Goal: Task Accomplishment & Management: Manage account settings

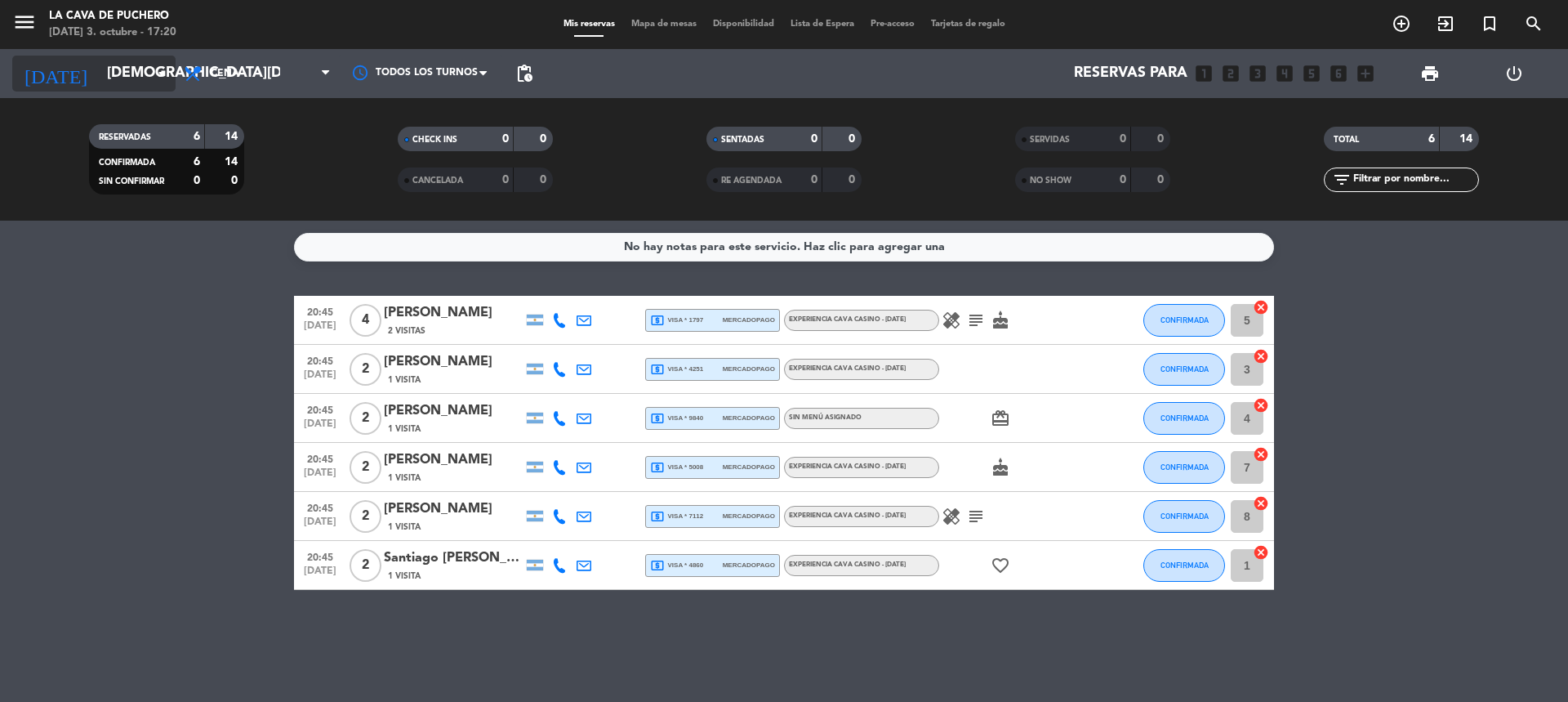
click at [143, 68] on input "[DEMOGRAPHIC_DATA][DATE]" at bounding box center [193, 73] width 190 height 32
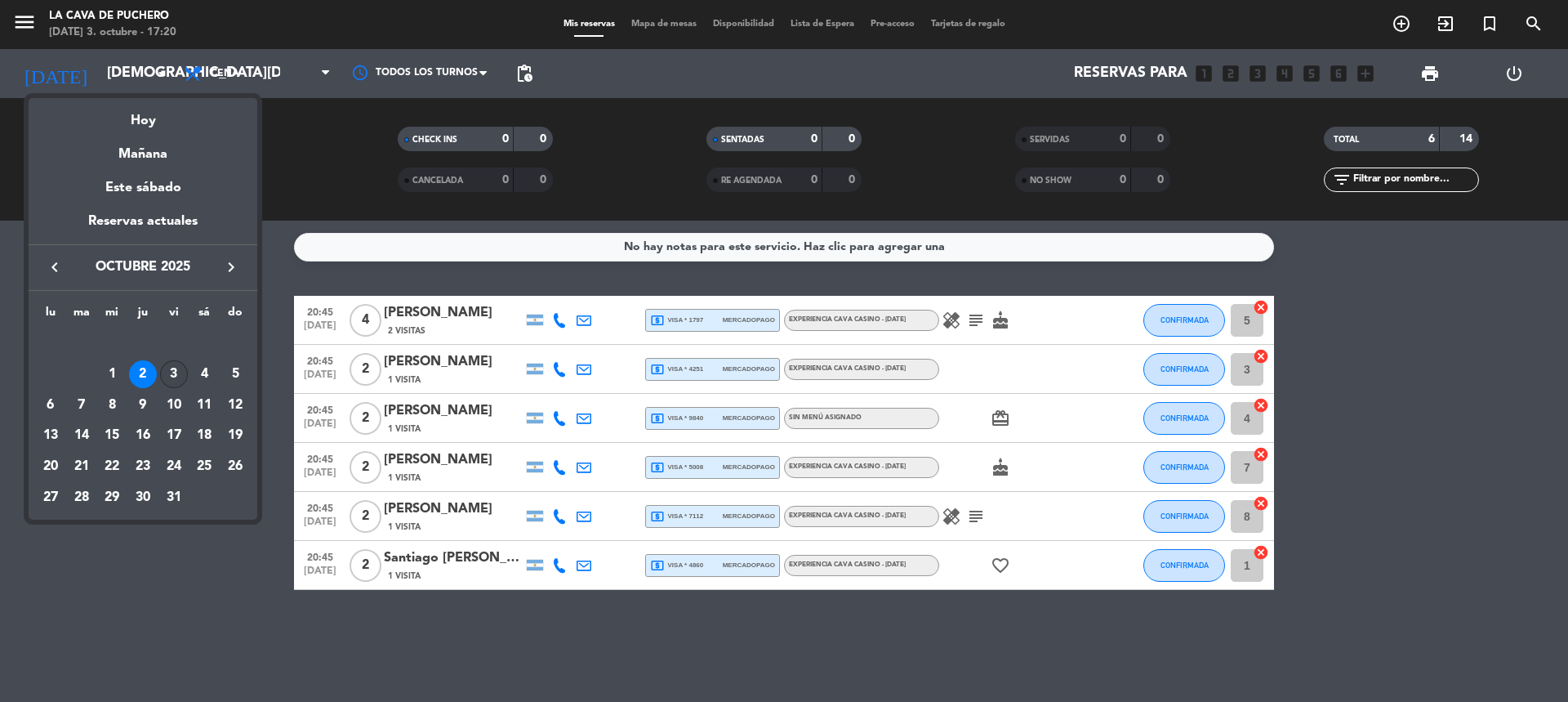
click at [179, 364] on div "3" at bounding box center [174, 375] width 28 height 28
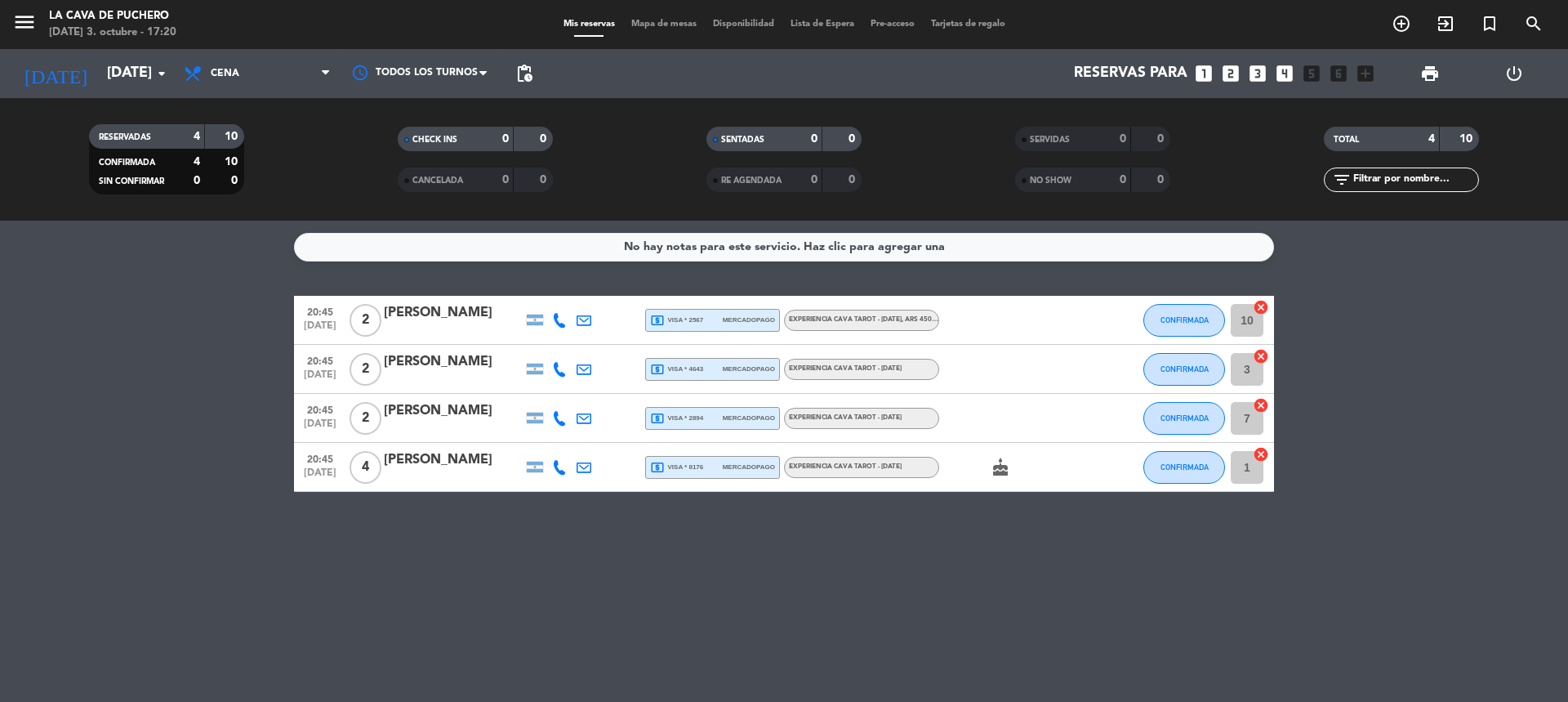
click at [179, 364] on bookings-row "20:45 [DATE] 2 [PERSON_NAME] local_atm visa * 2567 mercadopago EXPERIENCIA CAVA…" at bounding box center [784, 394] width 1568 height 196
click at [1434, 83] on span "print" at bounding box center [1429, 73] width 32 height 32
click at [1429, 69] on span "print" at bounding box center [1429, 73] width 19 height 19
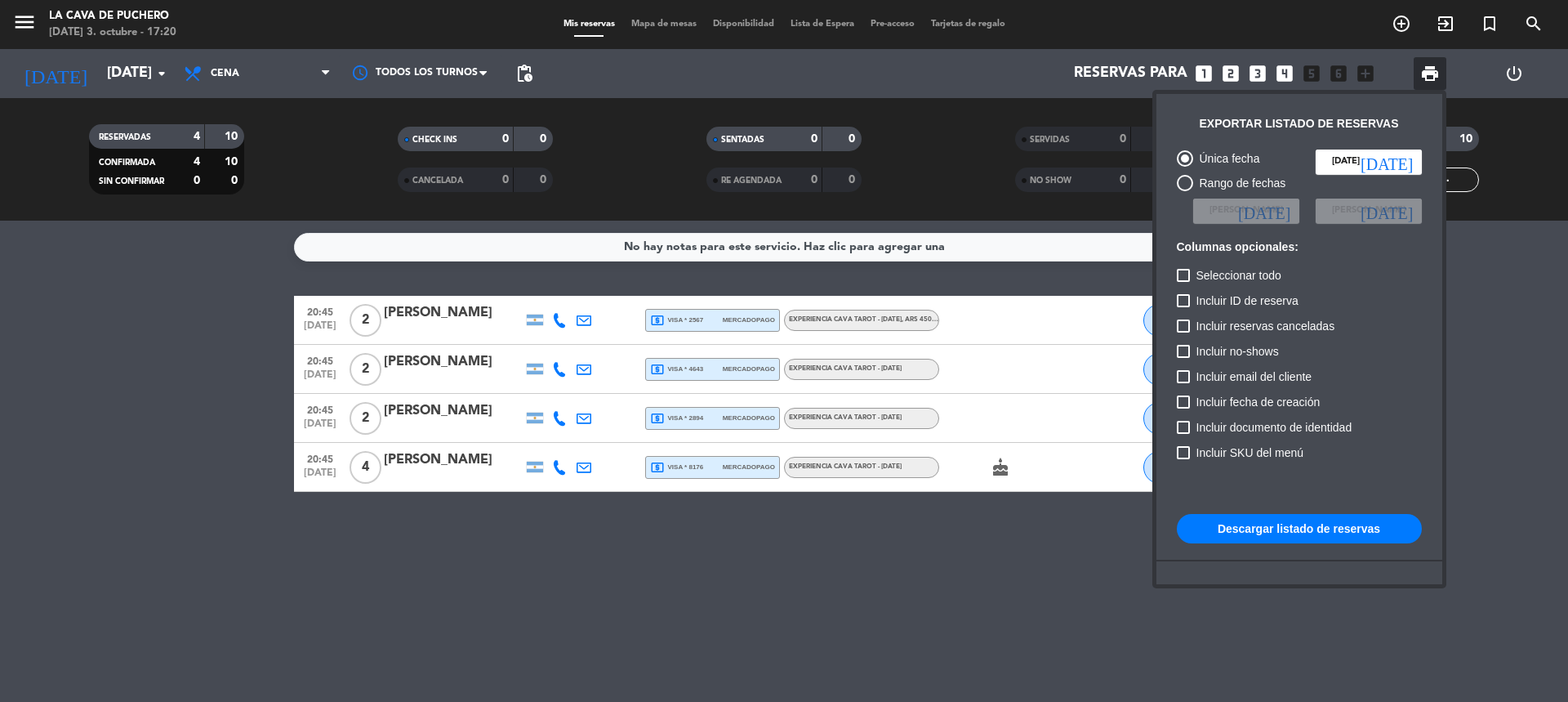
click at [1298, 515] on button "Descargar listado de reservas" at bounding box center [1299, 529] width 245 height 30
click at [1298, 530] on button "Descargar listado de reservas" at bounding box center [1299, 529] width 245 height 30
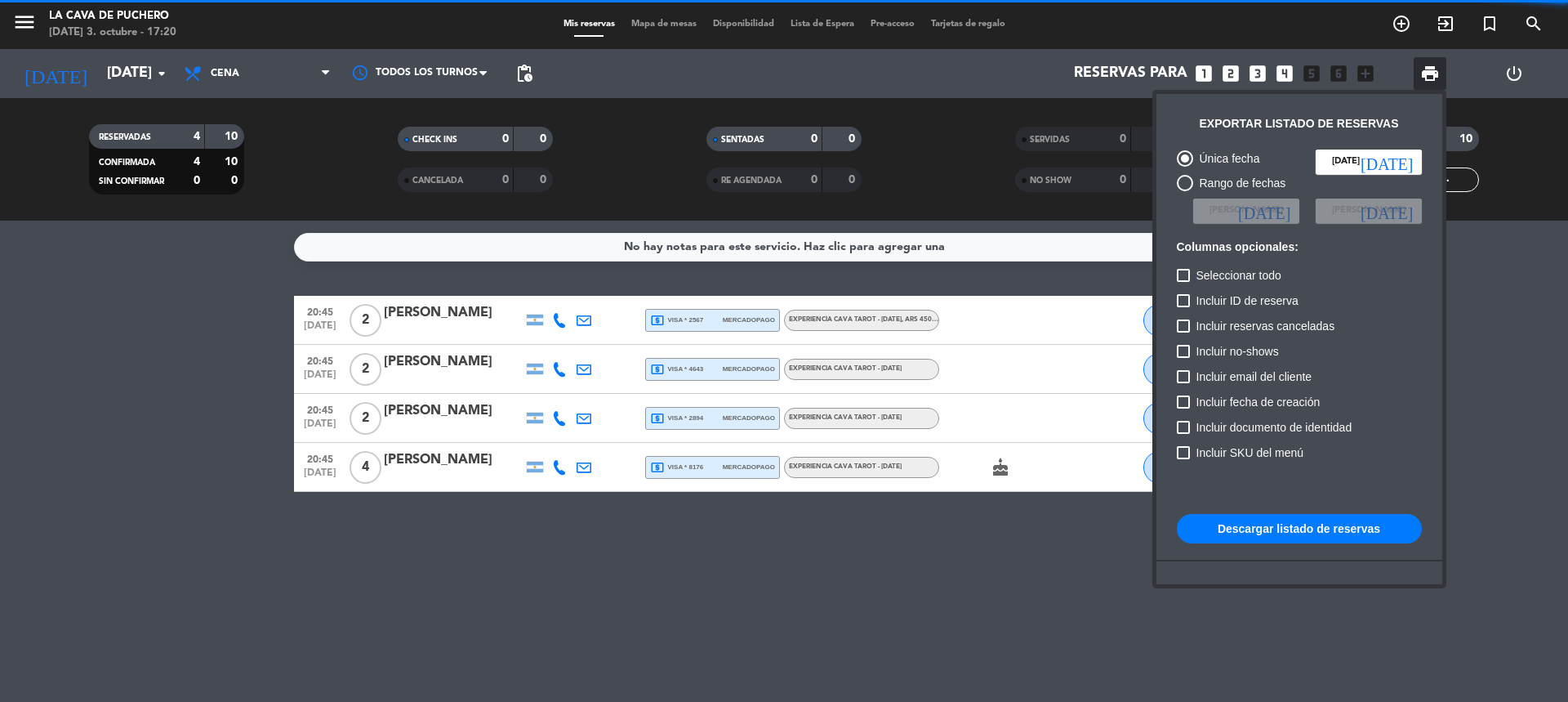
click at [1298, 530] on button "Descargar listado de reservas" at bounding box center [1299, 529] width 245 height 30
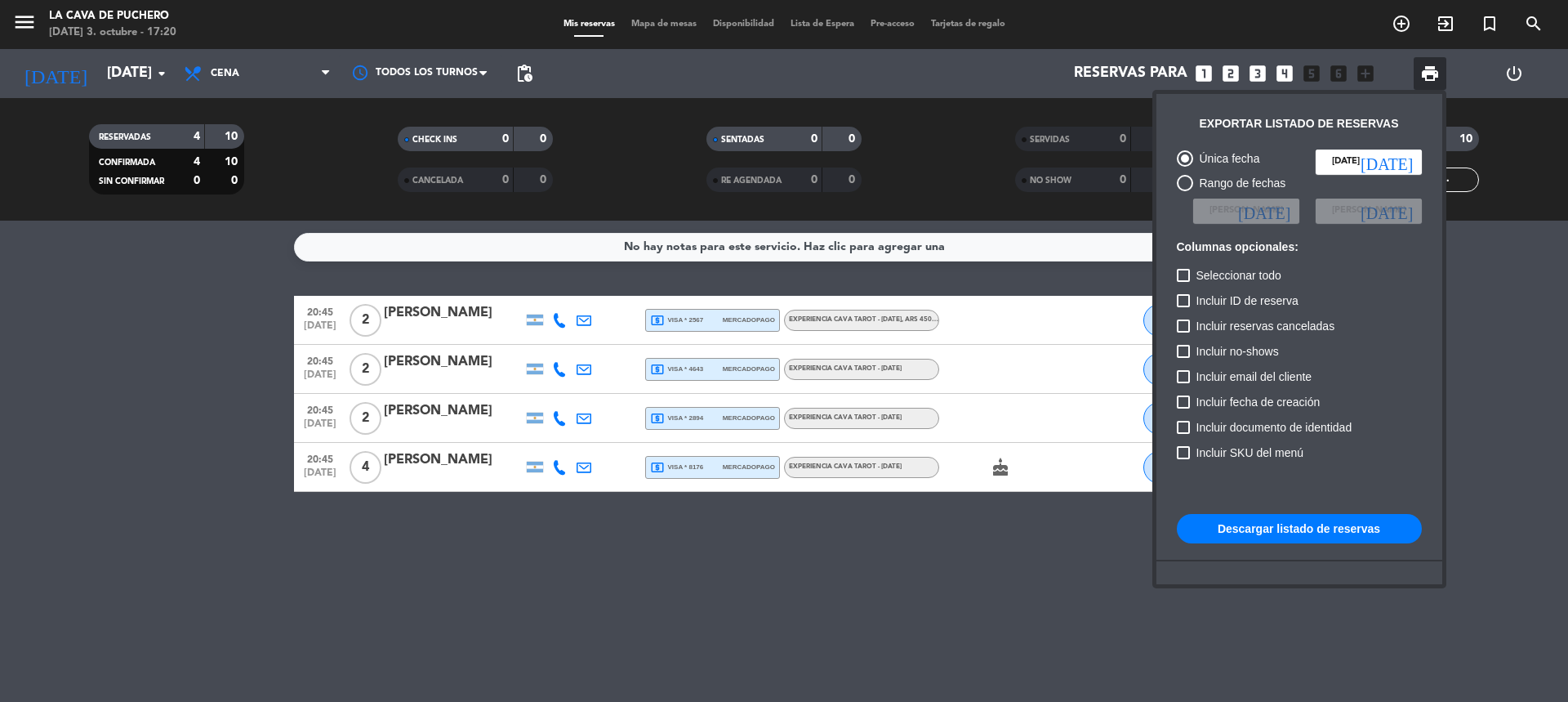
click at [774, 522] on div at bounding box center [784, 351] width 1568 height 702
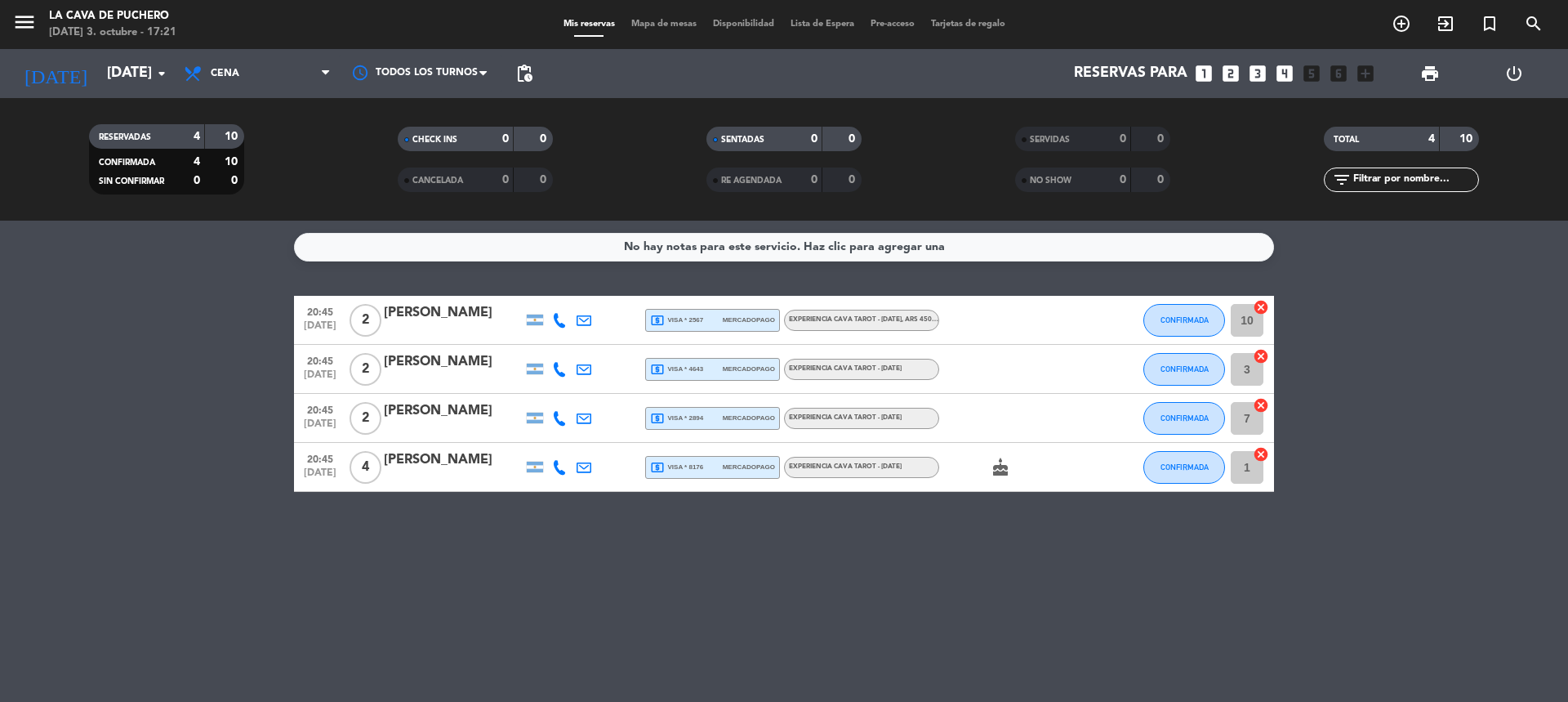
drag, startPoint x: 829, startPoint y: 470, endPoint x: 838, endPoint y: 511, distance: 42.0
click at [838, 511] on div "No hay notas para este servicio. Haz clic para agregar una 20:45 [DATE] 2 [PERS…" at bounding box center [784, 461] width 1568 height 481
click at [834, 462] on div "EXPERIENCIA CAVA TAROT - [DATE]" at bounding box center [845, 466] width 113 height 10
click at [733, 469] on span "mercadopago" at bounding box center [749, 466] width 53 height 10
click at [795, 458] on div "EXPERIENCIA CAVA TAROT - [DATE]" at bounding box center [862, 467] width 155 height 21
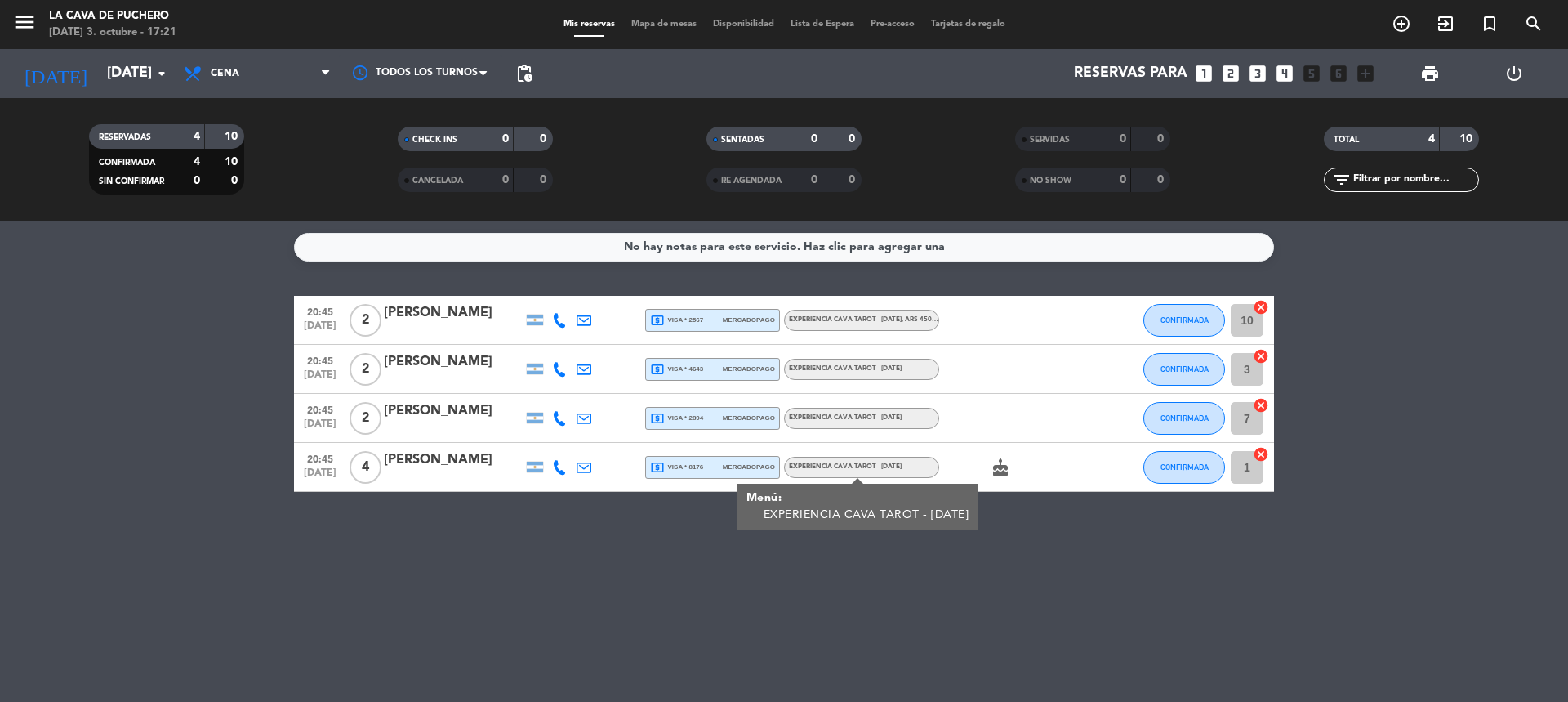
click at [983, 477] on div "cake" at bounding box center [1012, 467] width 147 height 48
click at [1010, 472] on icon "cake" at bounding box center [999, 467] width 19 height 19
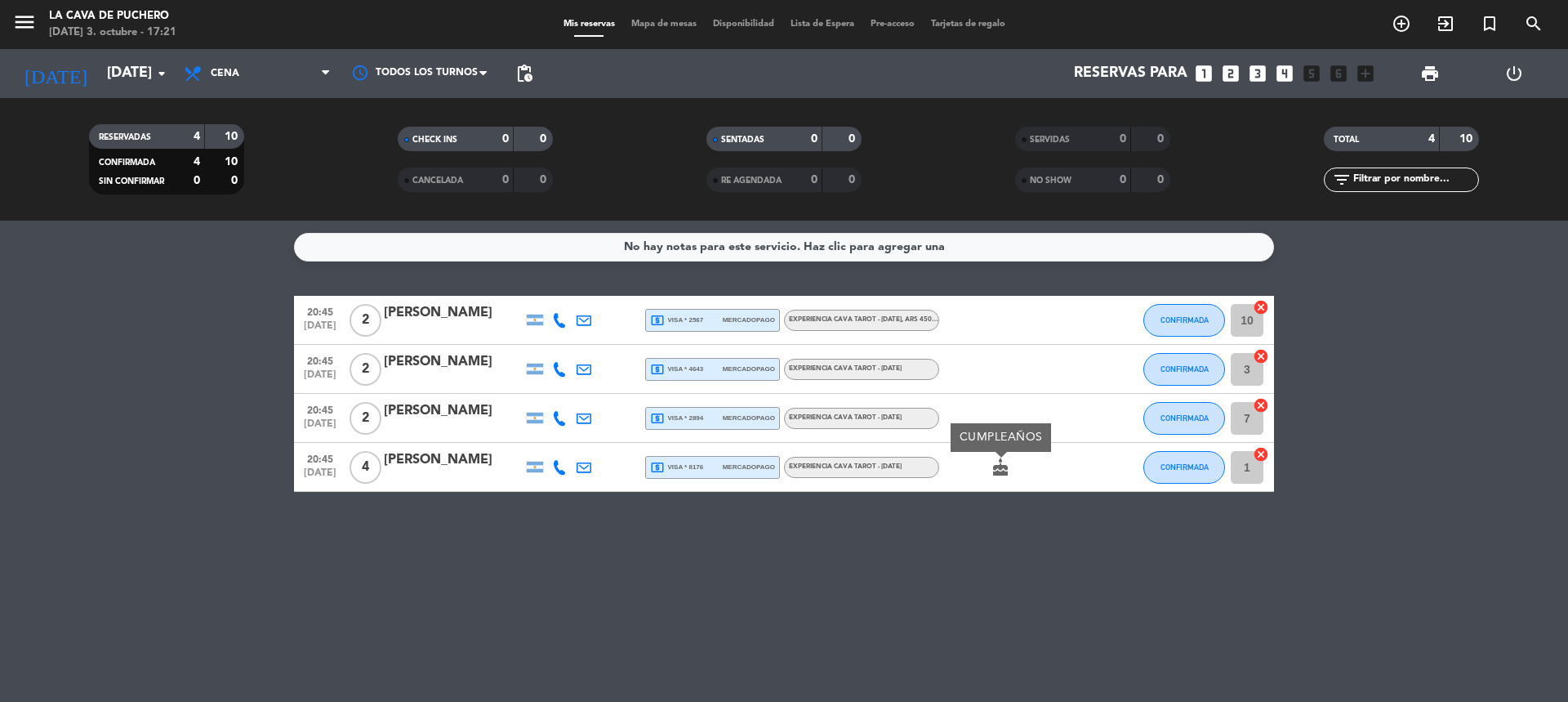
click at [822, 470] on span "EXPERIENCIA CAVA TAROT - [DATE]" at bounding box center [845, 466] width 113 height 6
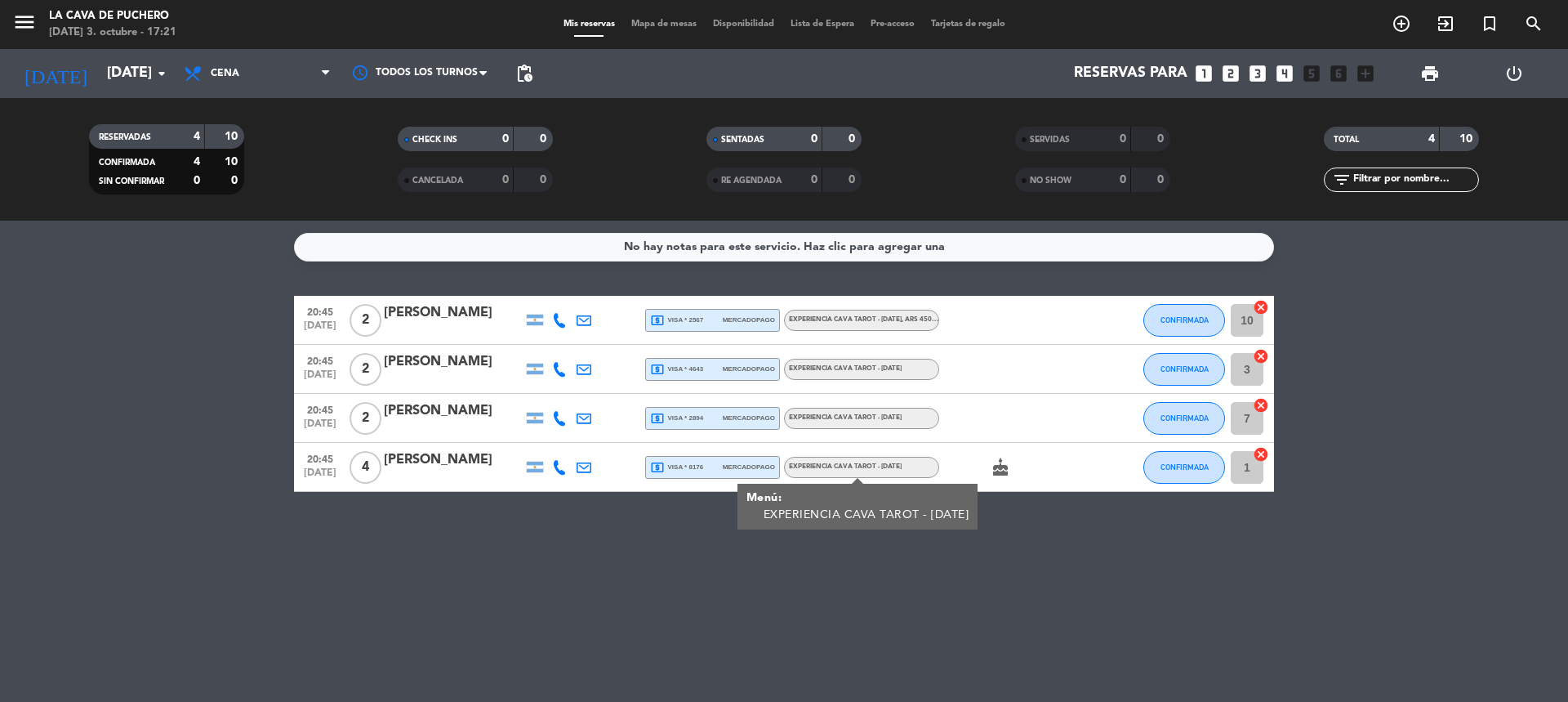
click at [181, 568] on div "No hay notas para este servicio. Haz clic para agregar una 20:45 [DATE] 2 [PERS…" at bounding box center [784, 461] width 1568 height 481
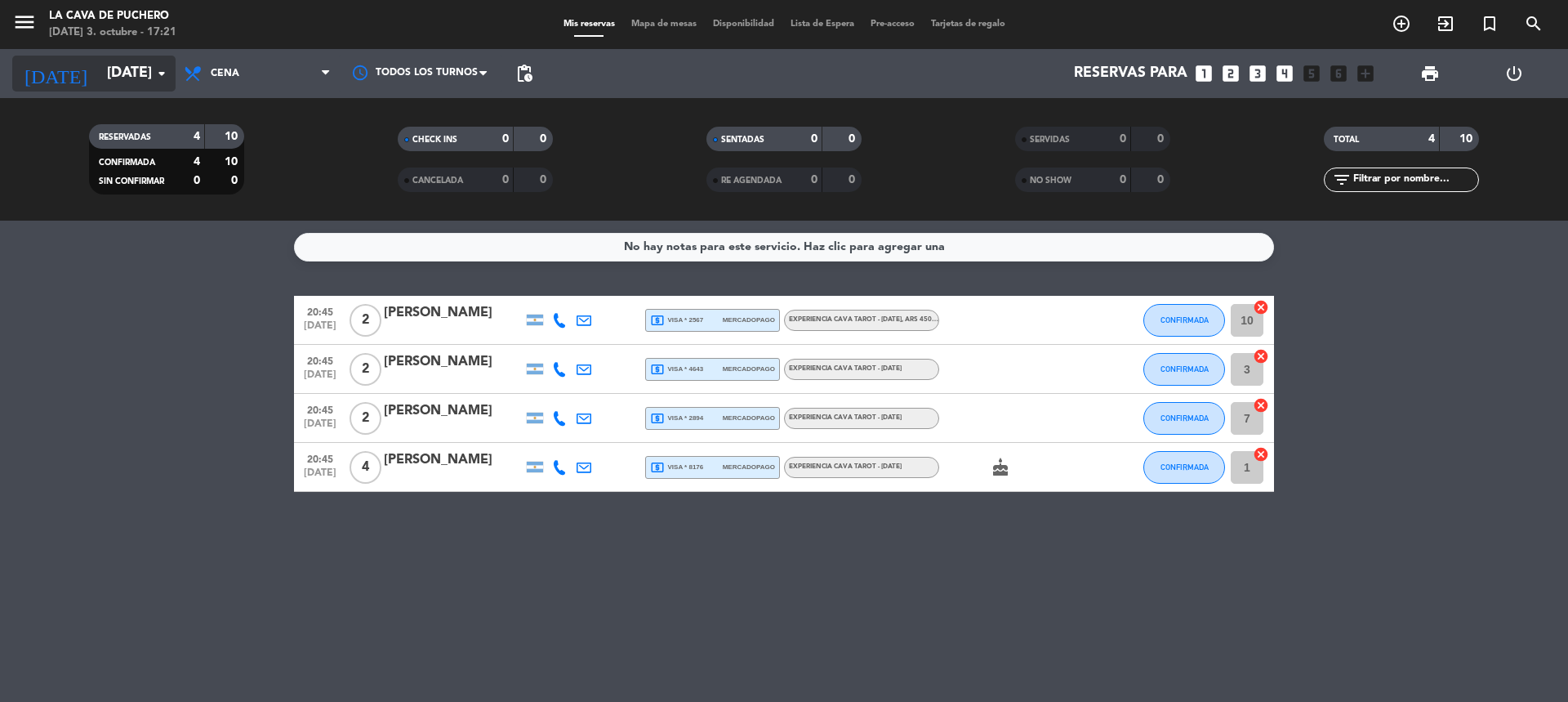
click at [161, 68] on icon "arrow_drop_down" at bounding box center [161, 73] width 19 height 19
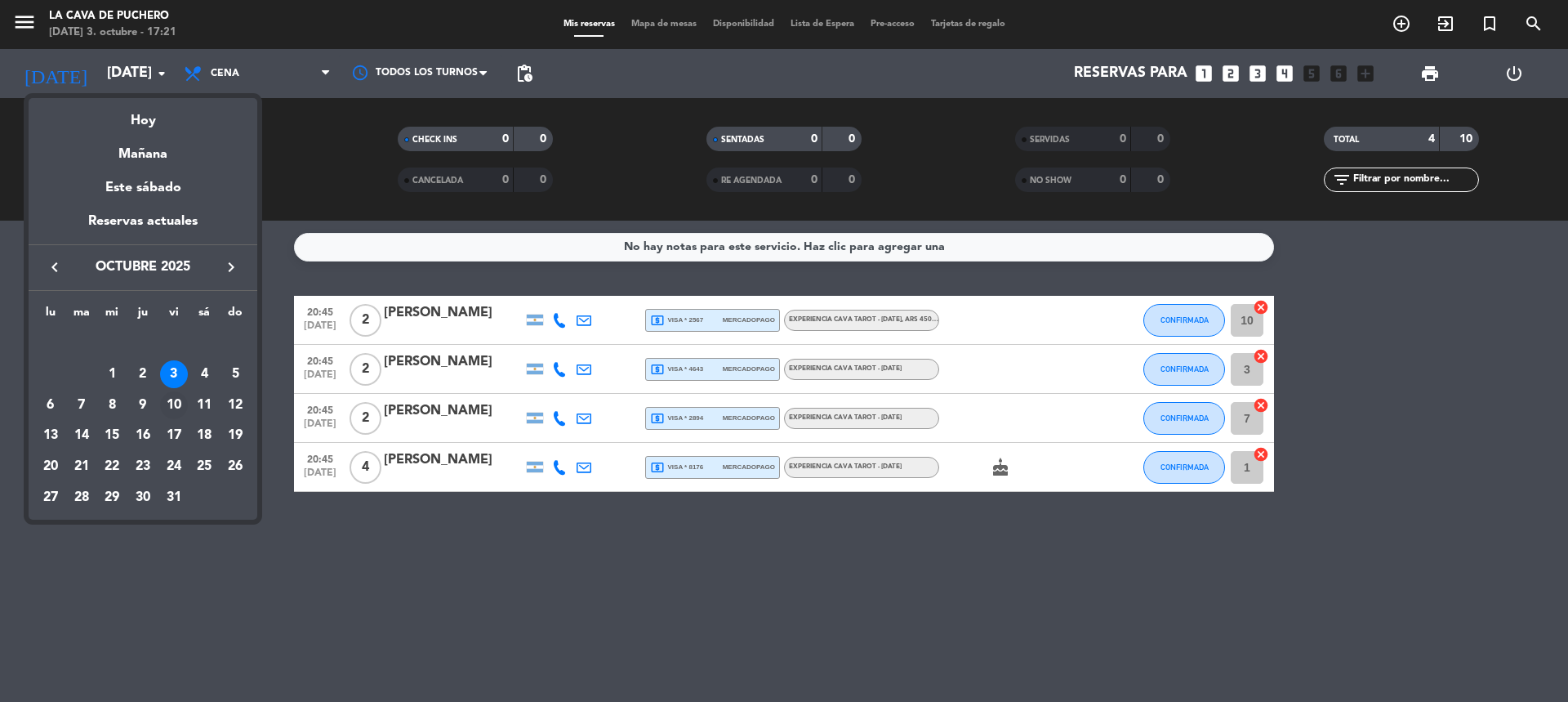
click at [177, 402] on div "10" at bounding box center [174, 405] width 28 height 28
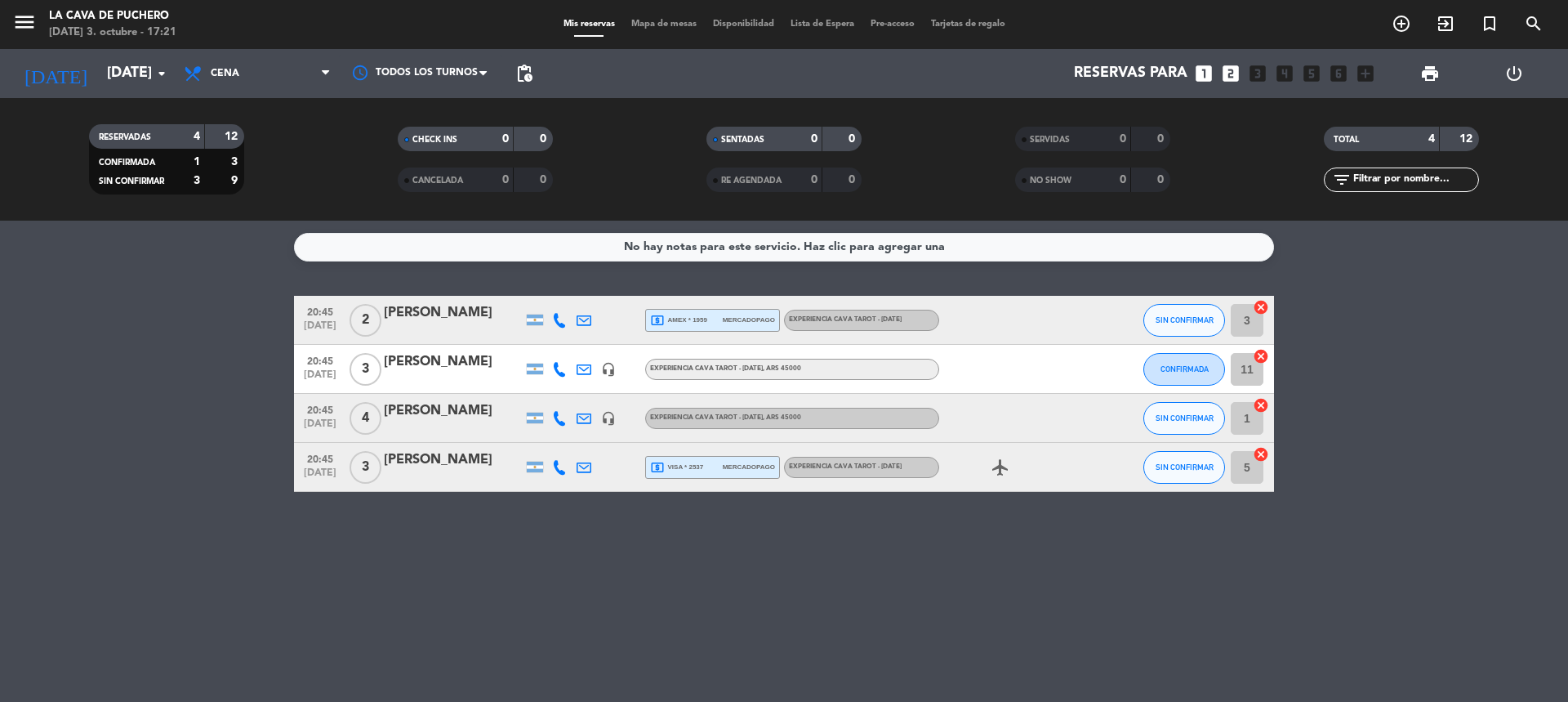
click at [802, 419] on span ", ARS 45000" at bounding box center [782, 417] width 39 height 6
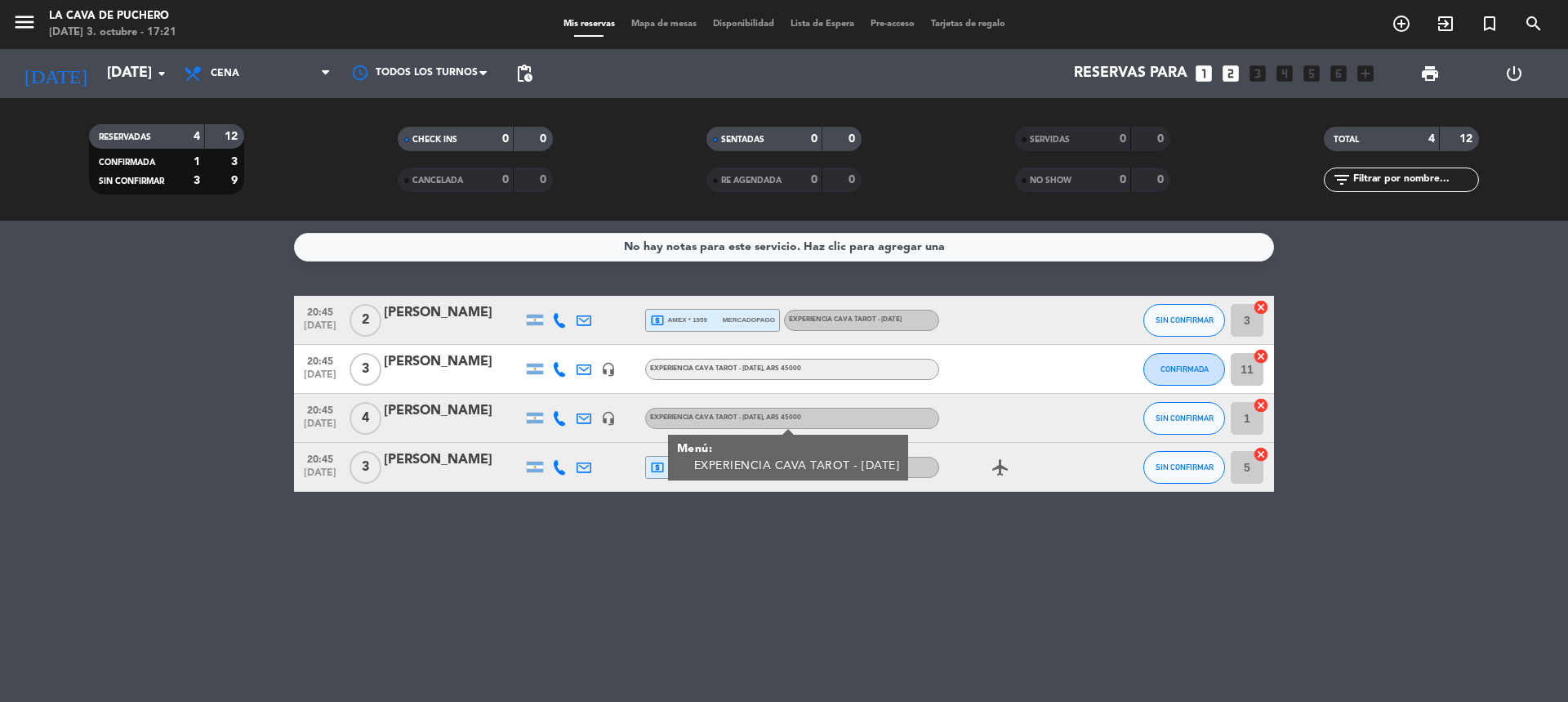
click at [802, 419] on span ", ARS 45000" at bounding box center [782, 417] width 39 height 6
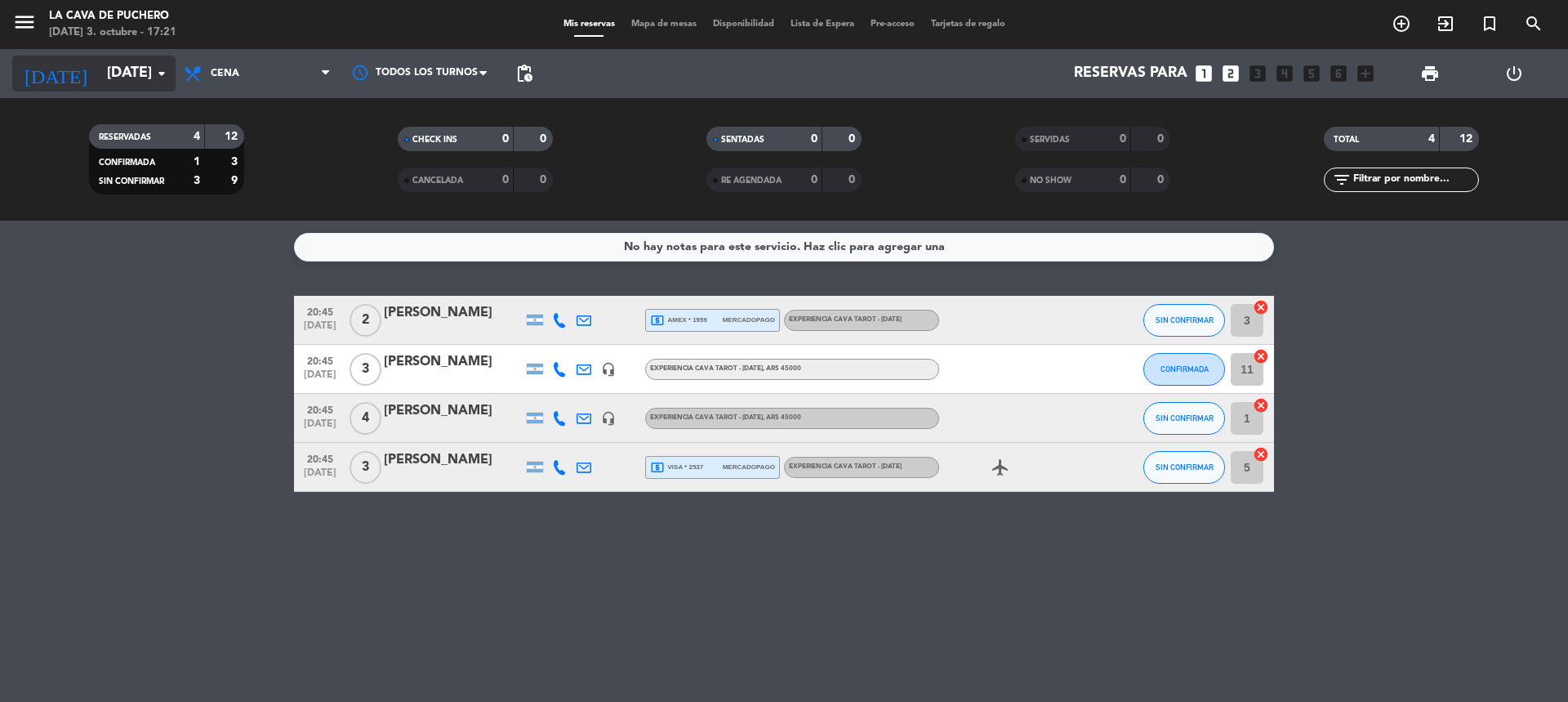
click at [99, 72] on input "[DATE]" at bounding box center [193, 73] width 190 height 32
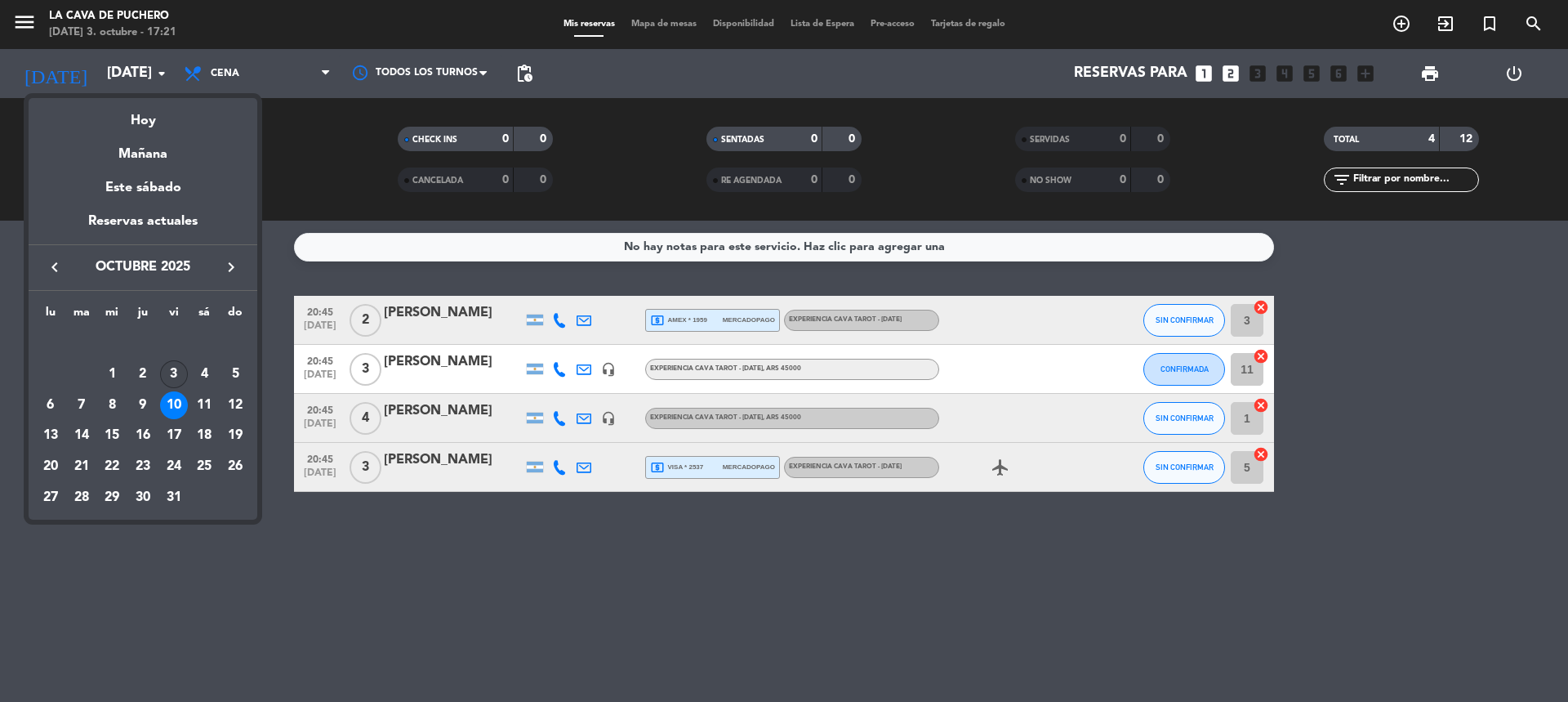
click at [177, 374] on div "3" at bounding box center [174, 375] width 28 height 28
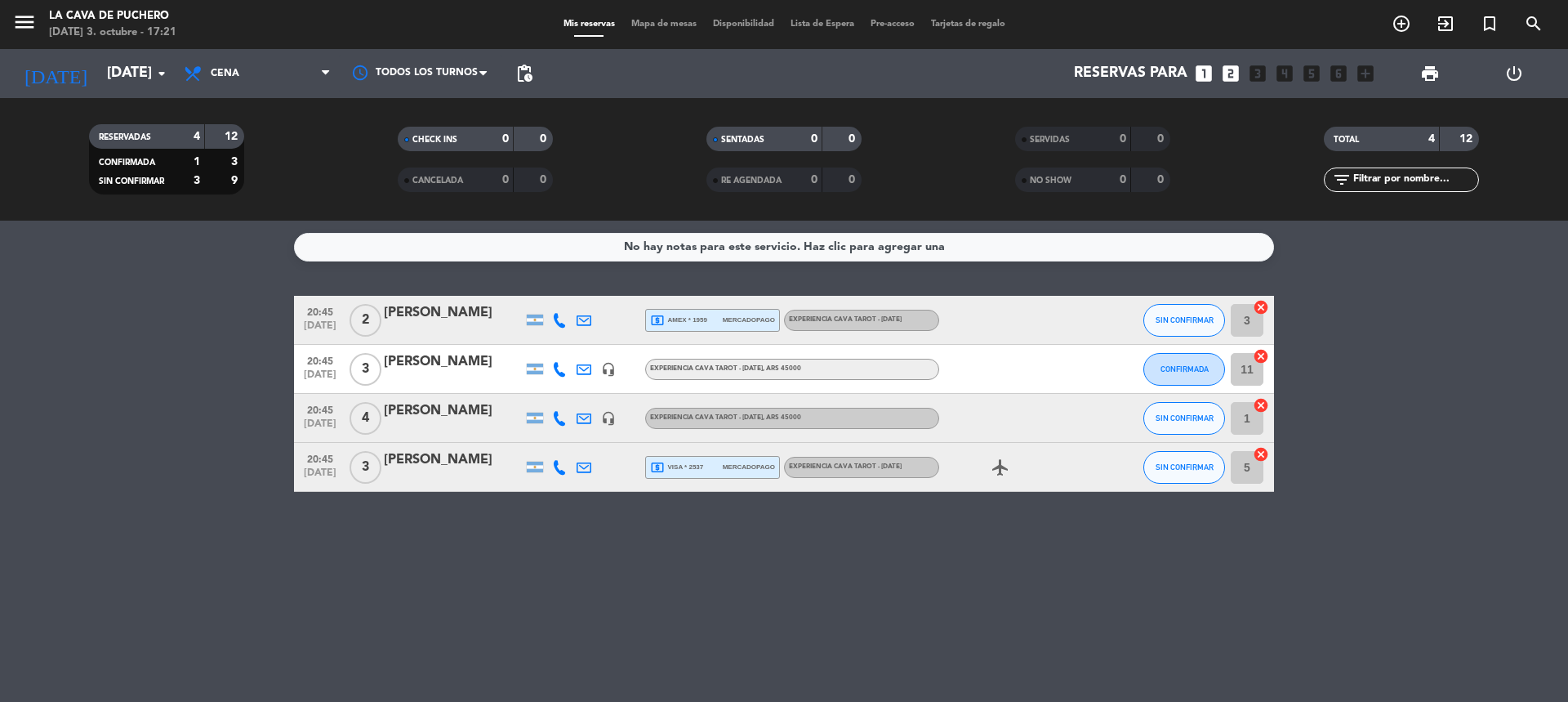
type input "[DATE]"
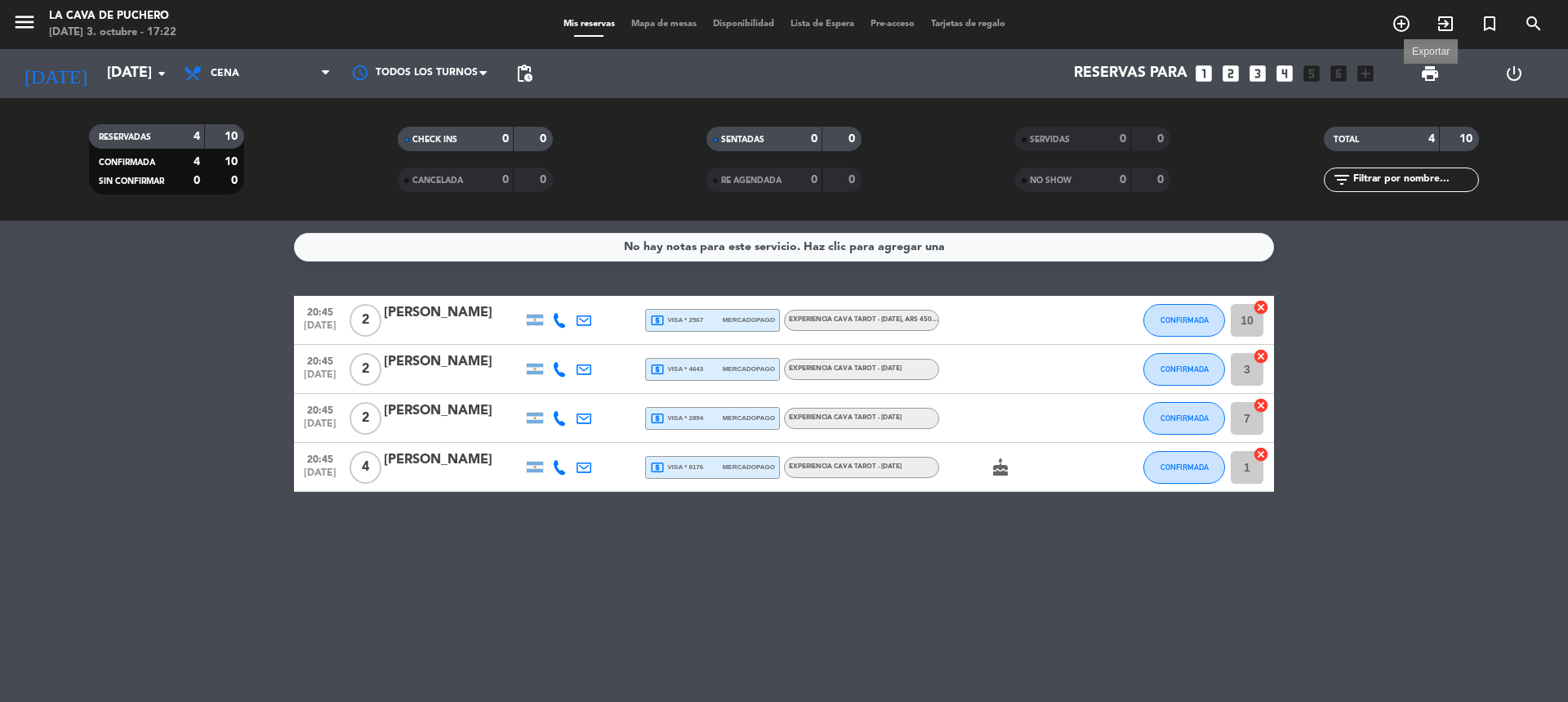
click at [1435, 79] on span "print" at bounding box center [1429, 73] width 19 height 19
